Goal: Task Accomplishment & Management: Manage account settings

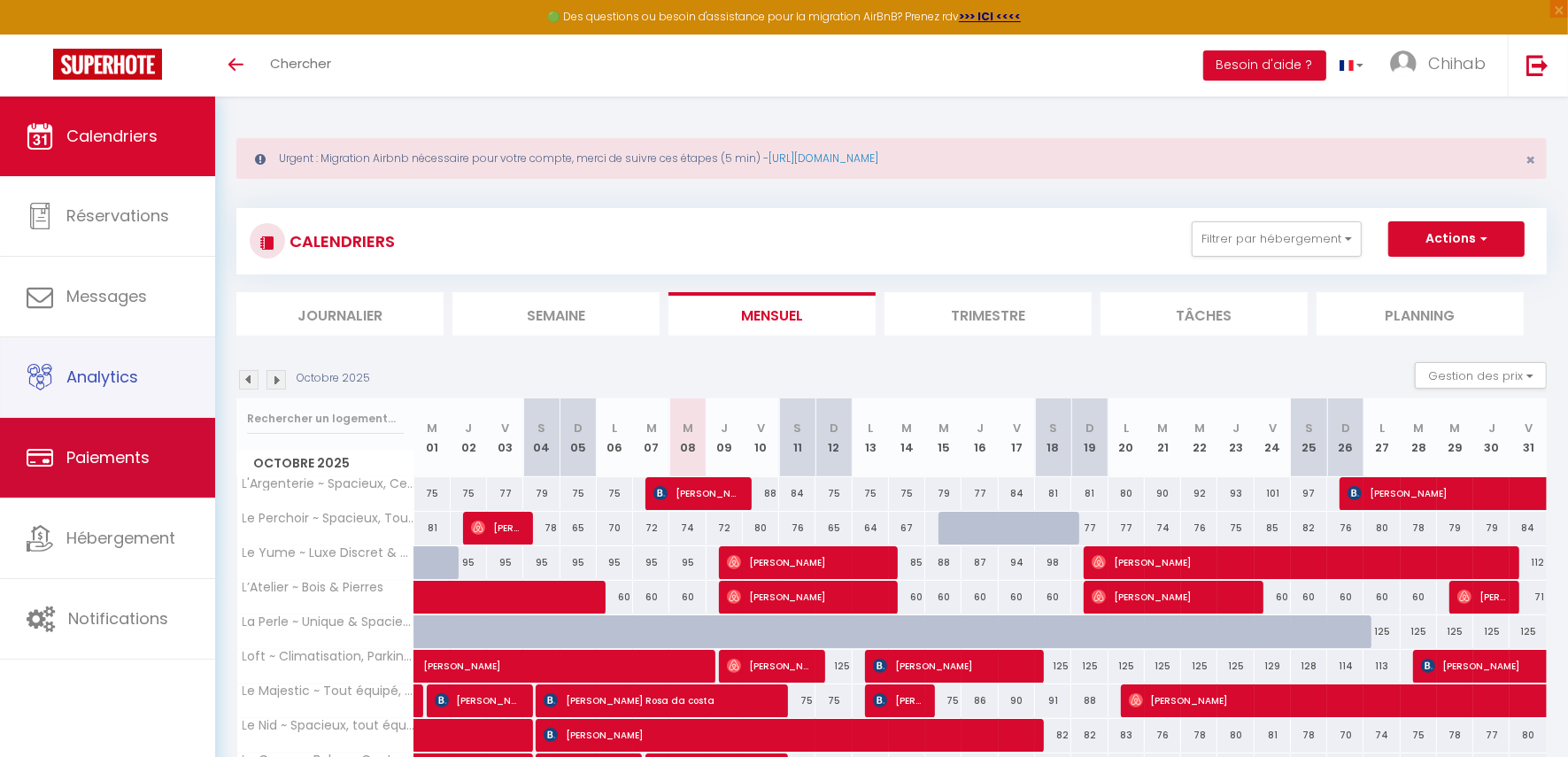
scroll to position [271, 0]
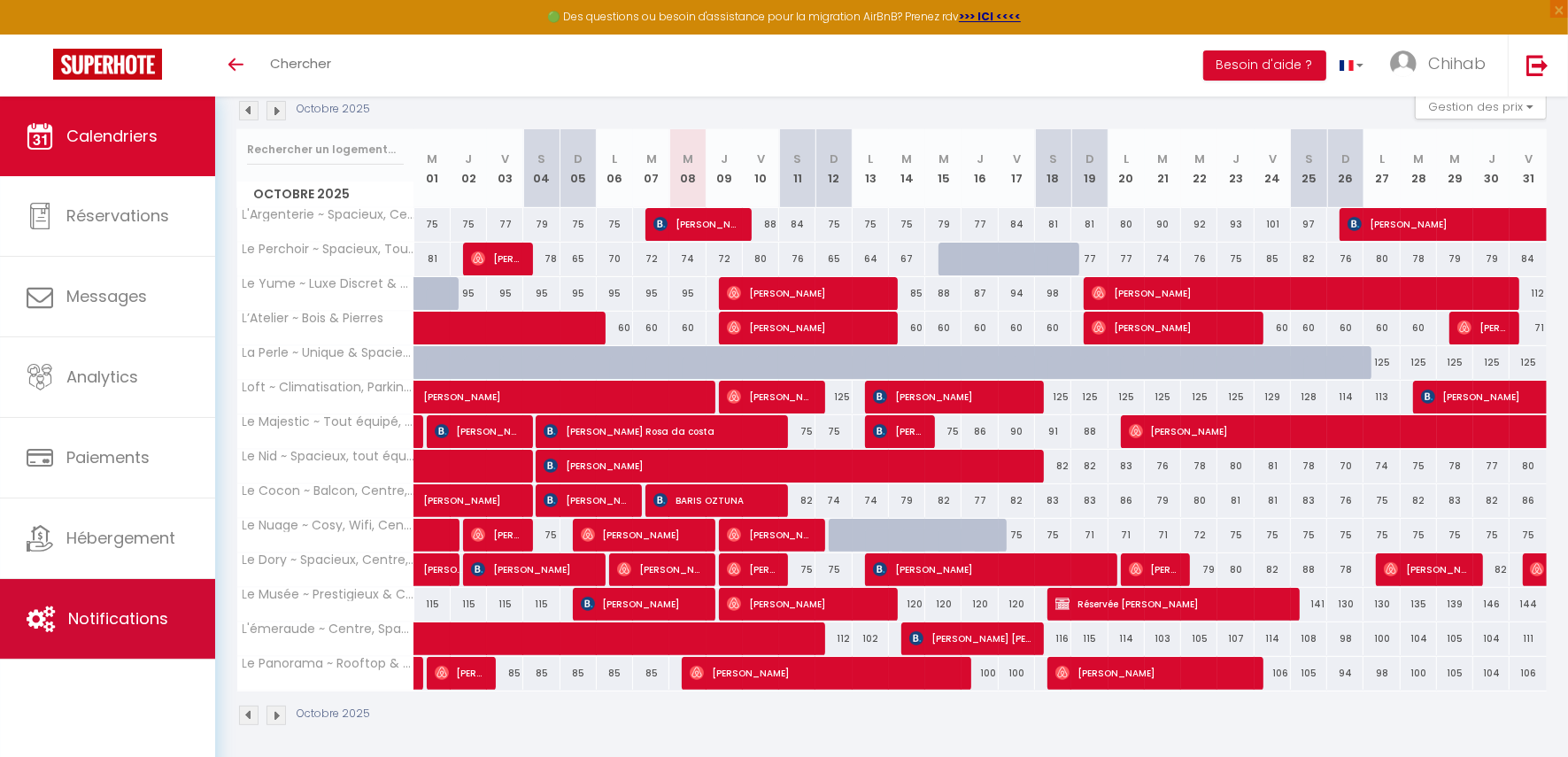
click at [141, 629] on link "Notifications" at bounding box center [108, 620] width 215 height 80
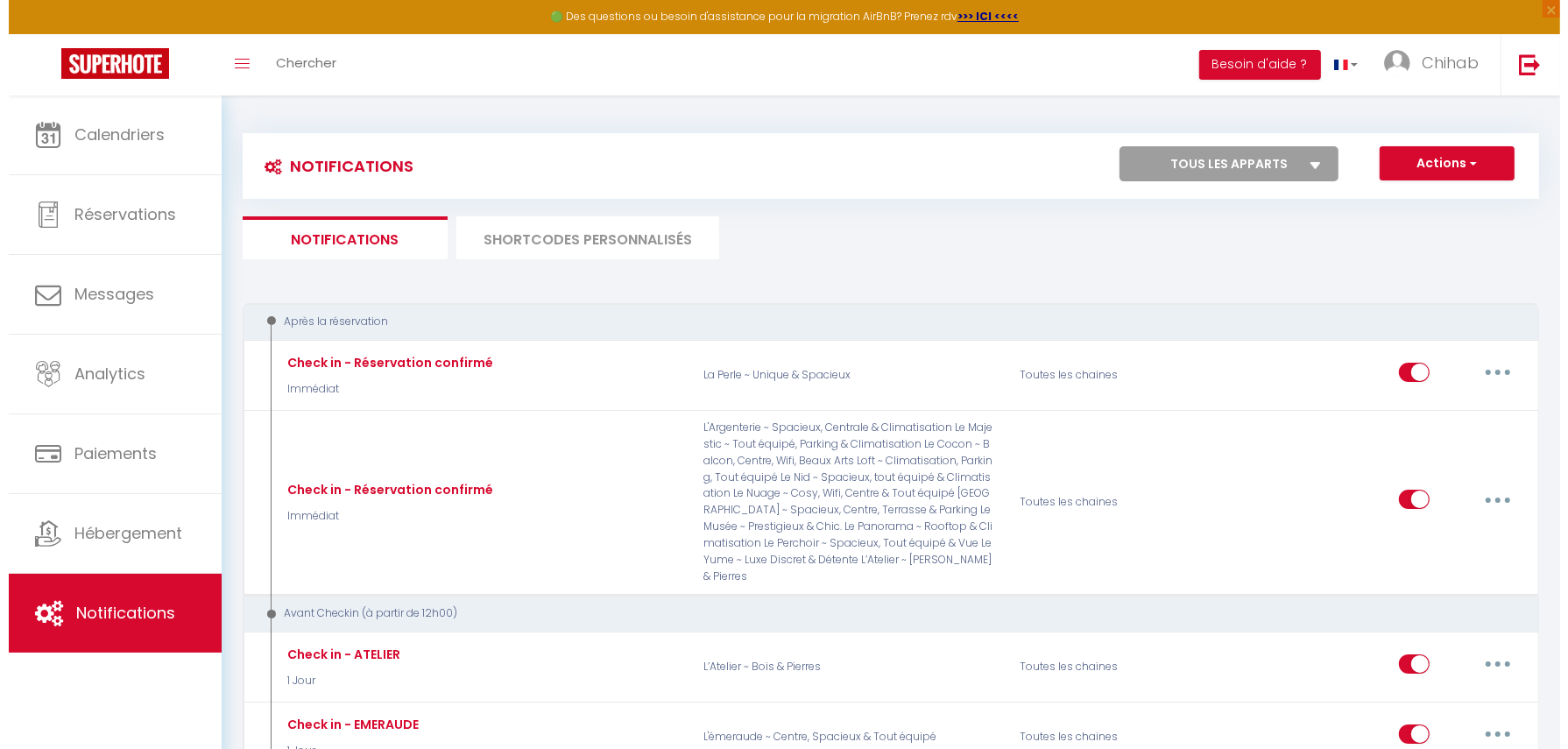
scroll to position [219, 0]
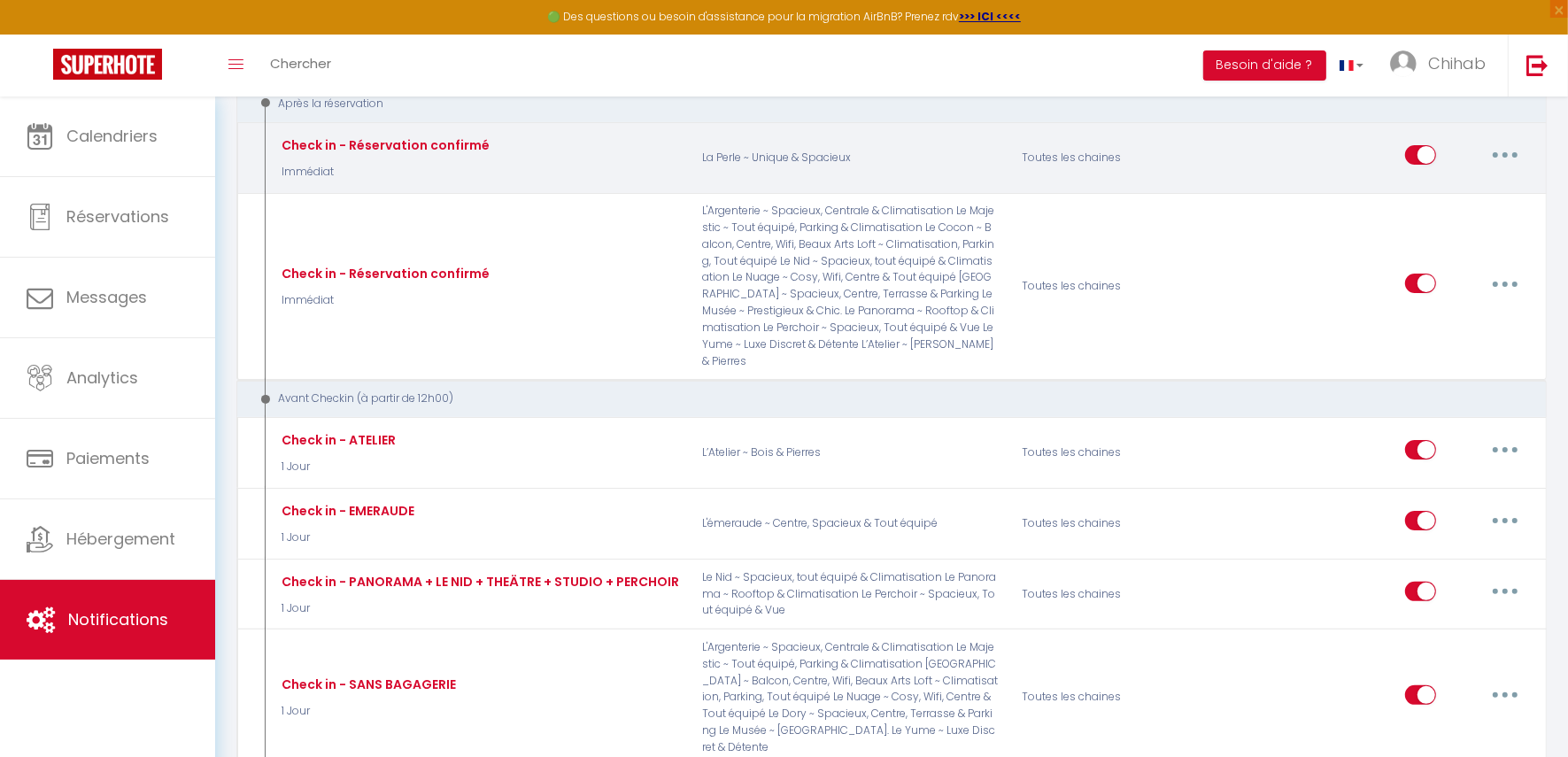
click at [1506, 158] on button "button" at bounding box center [1505, 155] width 49 height 29
click at [1447, 188] on link "Editer" at bounding box center [1459, 196] width 131 height 30
type input "Check in - Réservation confirmé"
select select "Immédiat"
select select "if_booking_is_paid"
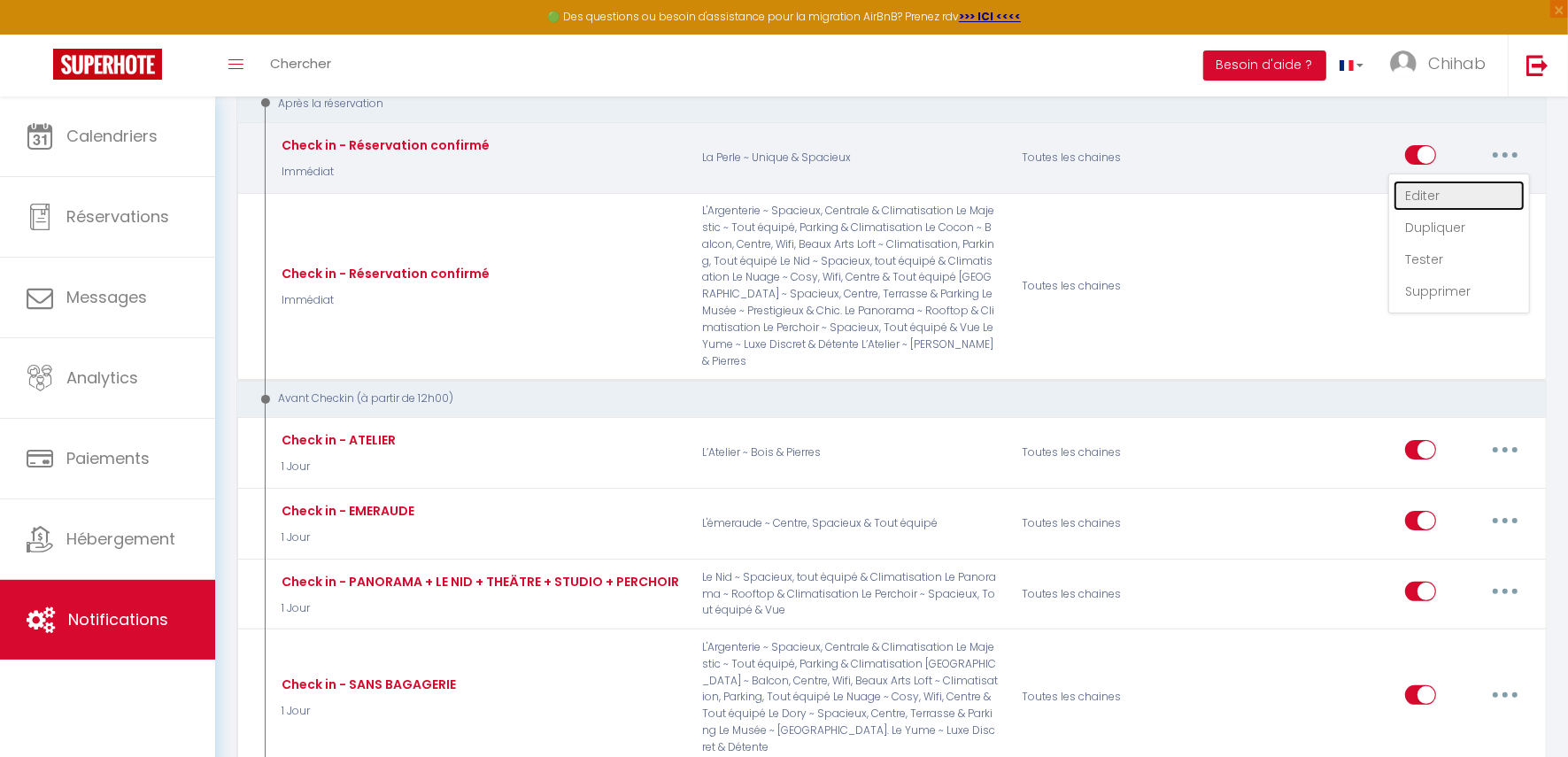
checkbox input "true"
checkbox input "false"
radio input "true"
type input "Confirmation de Réservation"
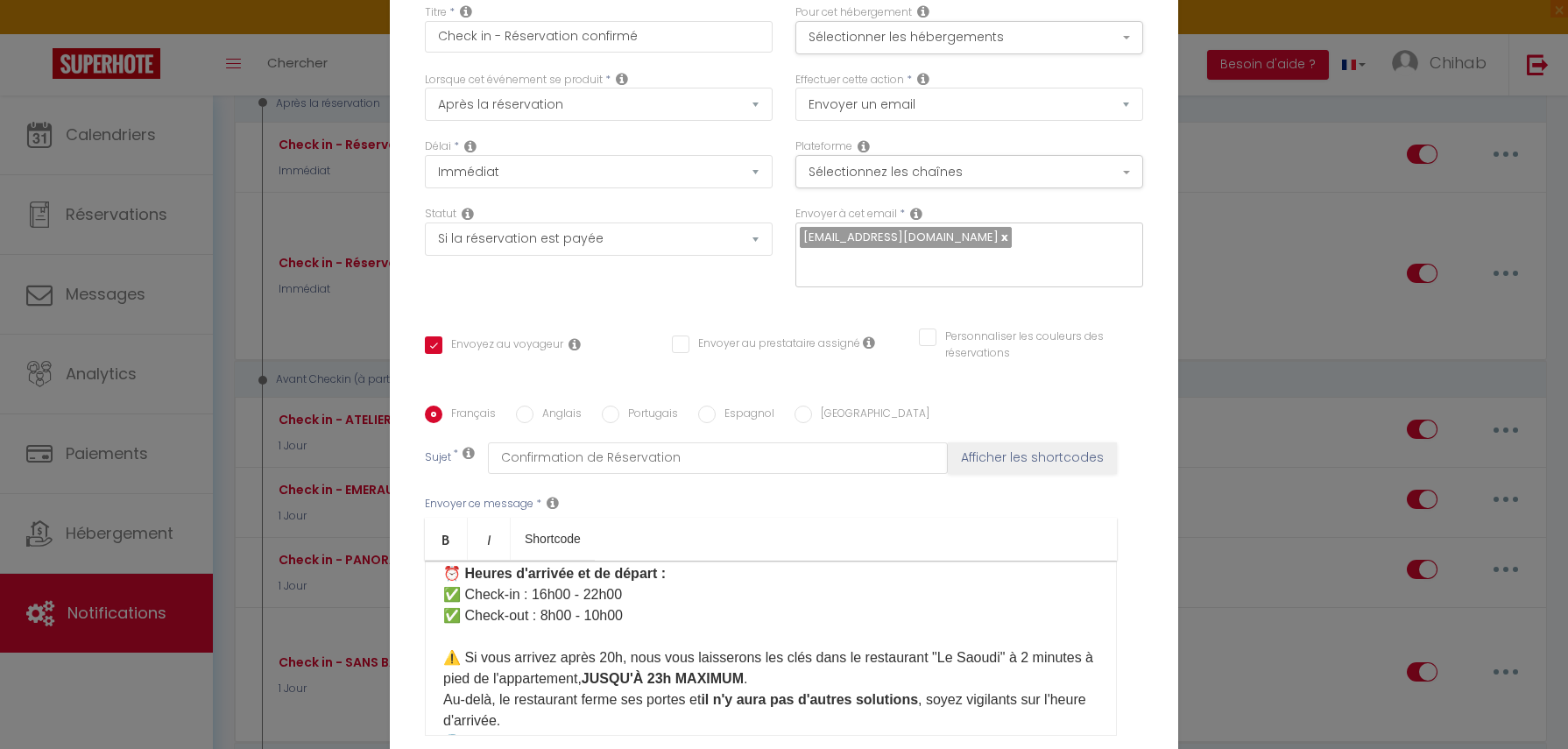
scroll to position [0, 0]
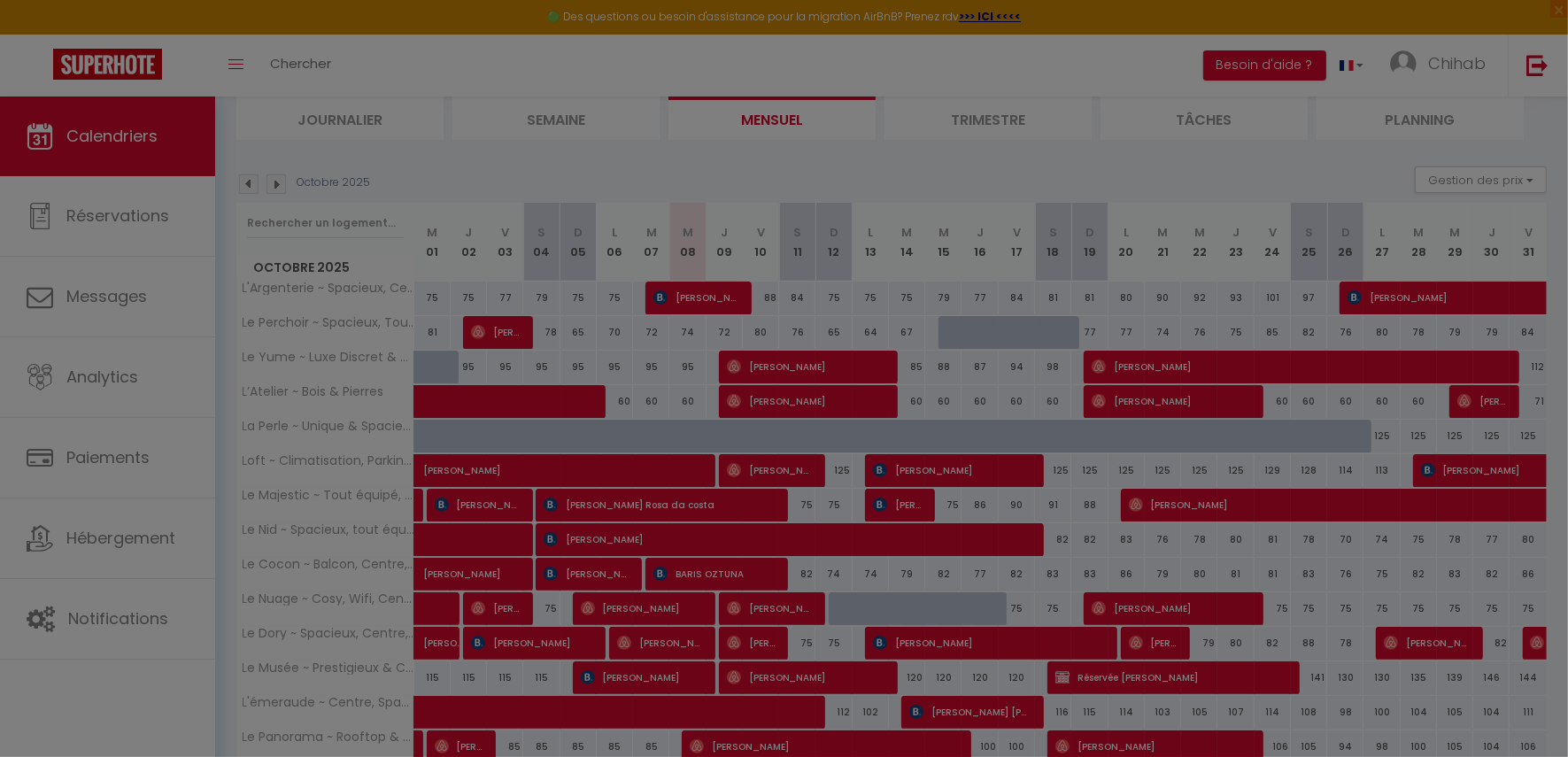
scroll to position [271, 0]
